Goal: Information Seeking & Learning: Learn about a topic

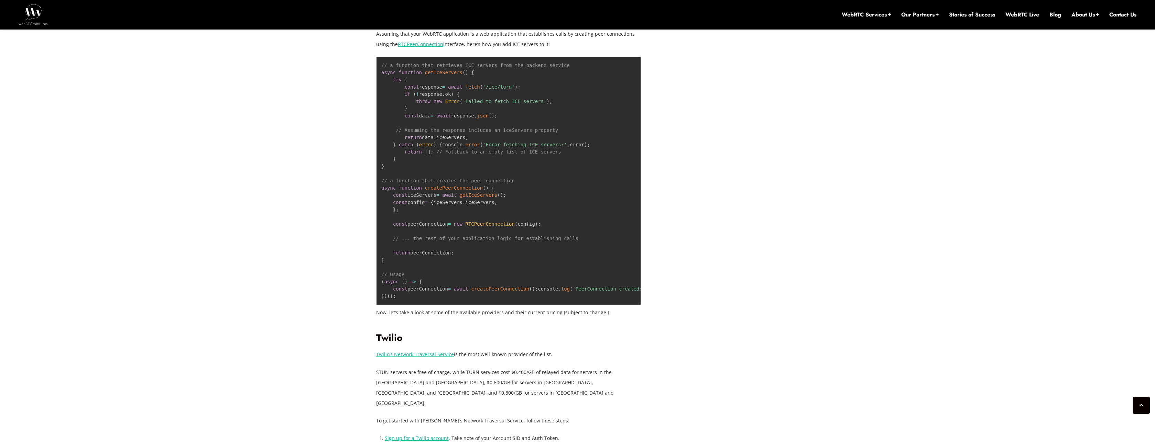
scroll to position [1205, 0]
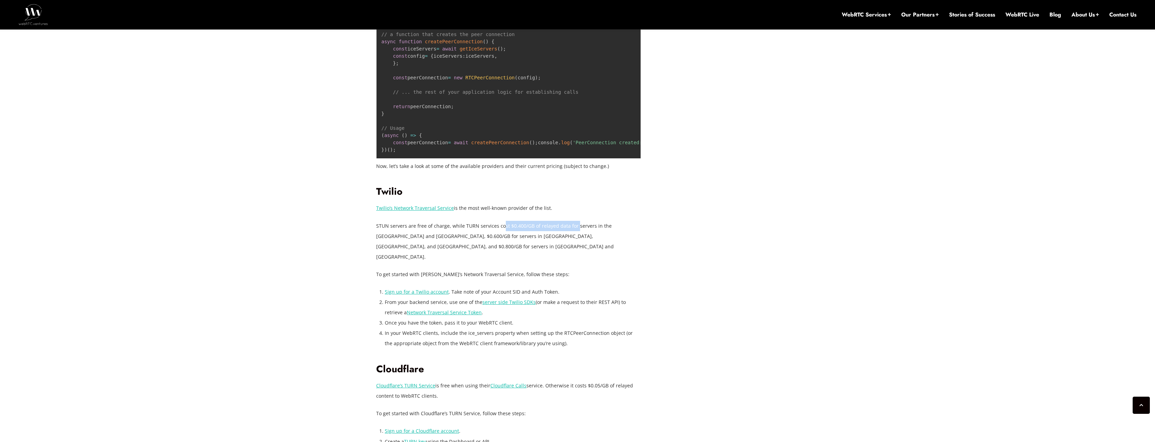
drag, startPoint x: 501, startPoint y: 232, endPoint x: 574, endPoint y: 234, distance: 73.3
click at [574, 234] on p "STUN servers are free of charge, while TURN services cost $0.400/GB of relayed …" at bounding box center [508, 241] width 265 height 41
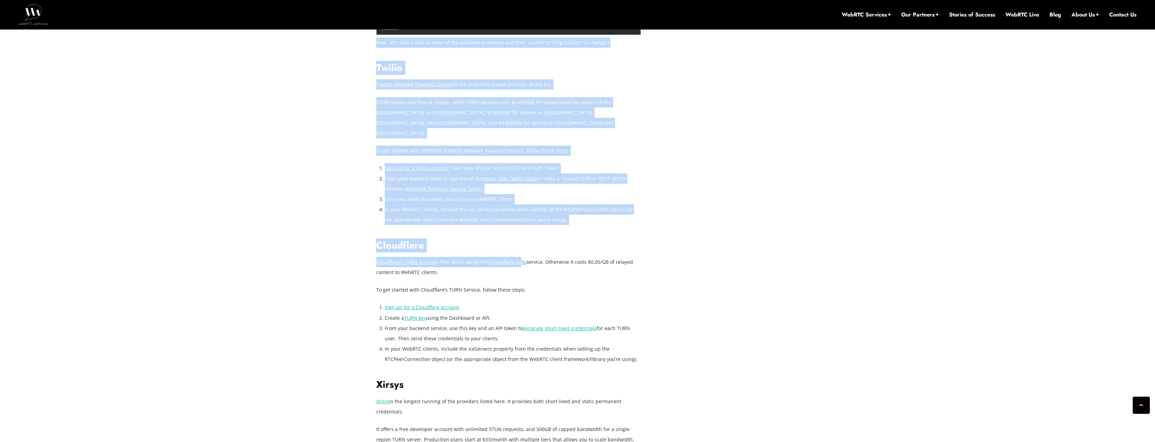
drag, startPoint x: 368, startPoint y: 252, endPoint x: 517, endPoint y: 250, distance: 149.9
click at [517, 250] on div "November 27, 2024 Hector Zelaya Comments Off on Selecting and Deploying Managed…" at bounding box center [577, 67] width 1155 height 2258
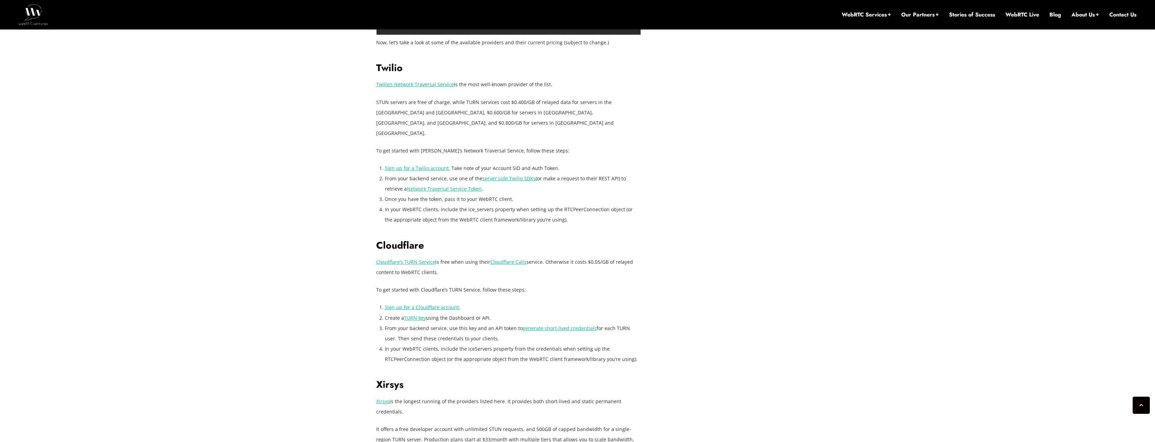
click at [540, 285] on p "To get started with Cloudflare’s TURN Service, follow these steps:" at bounding box center [508, 290] width 265 height 10
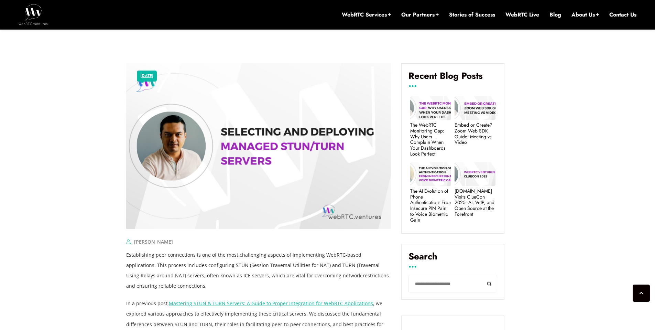
scroll to position [338, 0]
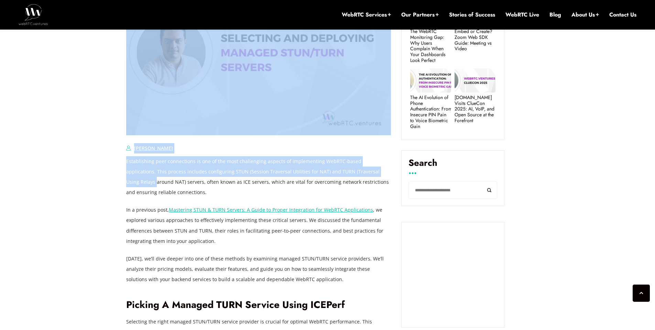
drag, startPoint x: 118, startPoint y: 163, endPoint x: 371, endPoint y: 169, distance: 252.8
click at [362, 158] on p "Establishing peer connections is one of the most challenging aspects of impleme…" at bounding box center [258, 176] width 265 height 41
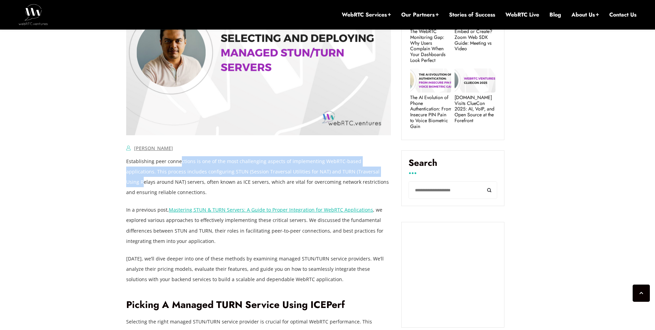
drag, startPoint x: 180, startPoint y: 161, endPoint x: 358, endPoint y: 167, distance: 178.2
click at [358, 167] on p "Establishing peer connections is one of the most challenging aspects of impleme…" at bounding box center [258, 176] width 265 height 41
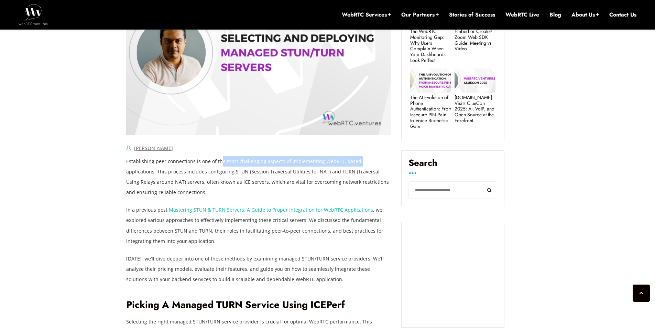
drag, startPoint x: 220, startPoint y: 160, endPoint x: 355, endPoint y: 165, distance: 135.6
click at [355, 165] on p "Establishing peer connections is one of the most challenging aspects of impleme…" at bounding box center [258, 176] width 265 height 41
click at [356, 165] on p "Establishing peer connections is one of the most challenging aspects of impleme…" at bounding box center [258, 176] width 265 height 41
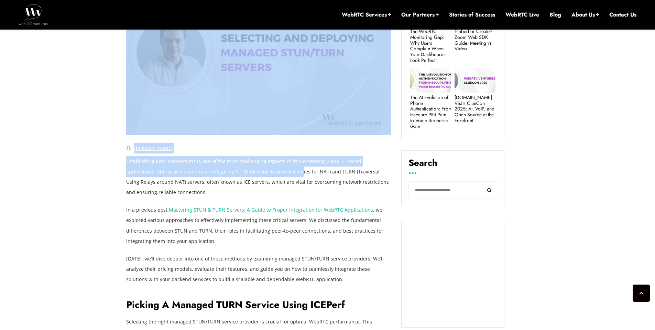
drag, startPoint x: 132, startPoint y: 171, endPoint x: 268, endPoint y: 171, distance: 136.1
click at [268, 171] on p "Establishing peer connections is one of the most challenging aspects of impleme…" at bounding box center [258, 176] width 265 height 41
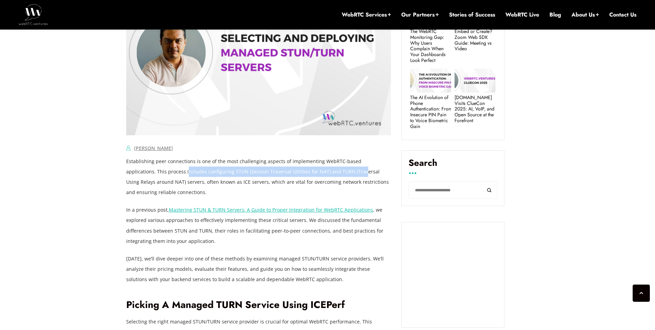
drag, startPoint x: 157, startPoint y: 173, endPoint x: 329, endPoint y: 168, distance: 172.3
click at [329, 168] on p "Establishing peer connections is one of the most challenging aspects of impleme…" at bounding box center [258, 176] width 265 height 41
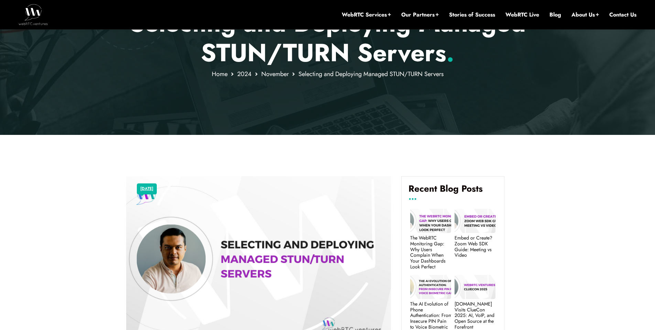
scroll to position [0, 0]
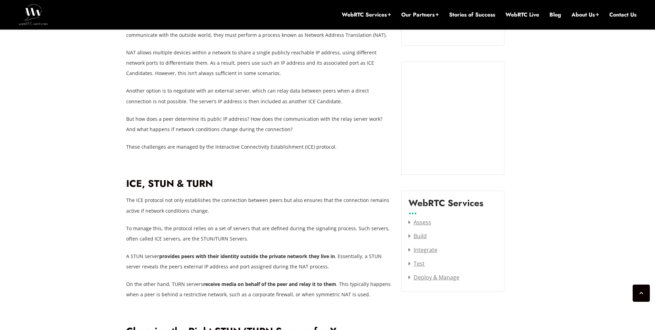
scroll to position [846, 0]
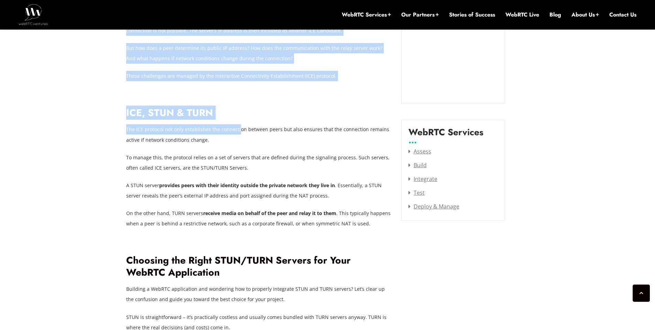
drag, startPoint x: 124, startPoint y: 121, endPoint x: 239, endPoint y: 121, distance: 114.1
click at [239, 124] on p "The ICE protocol not only establishes the connection between peers but also ens…" at bounding box center [258, 134] width 265 height 21
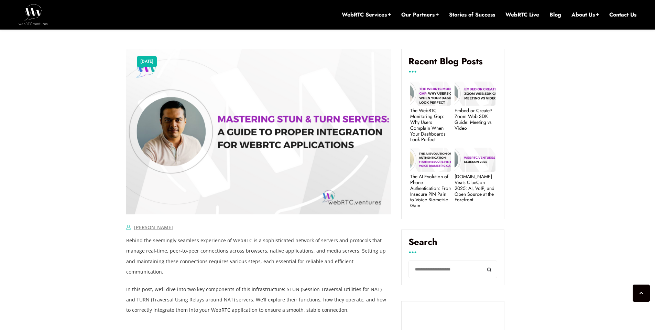
scroll to position [124, 0]
